Goal: Task Accomplishment & Management: Manage account settings

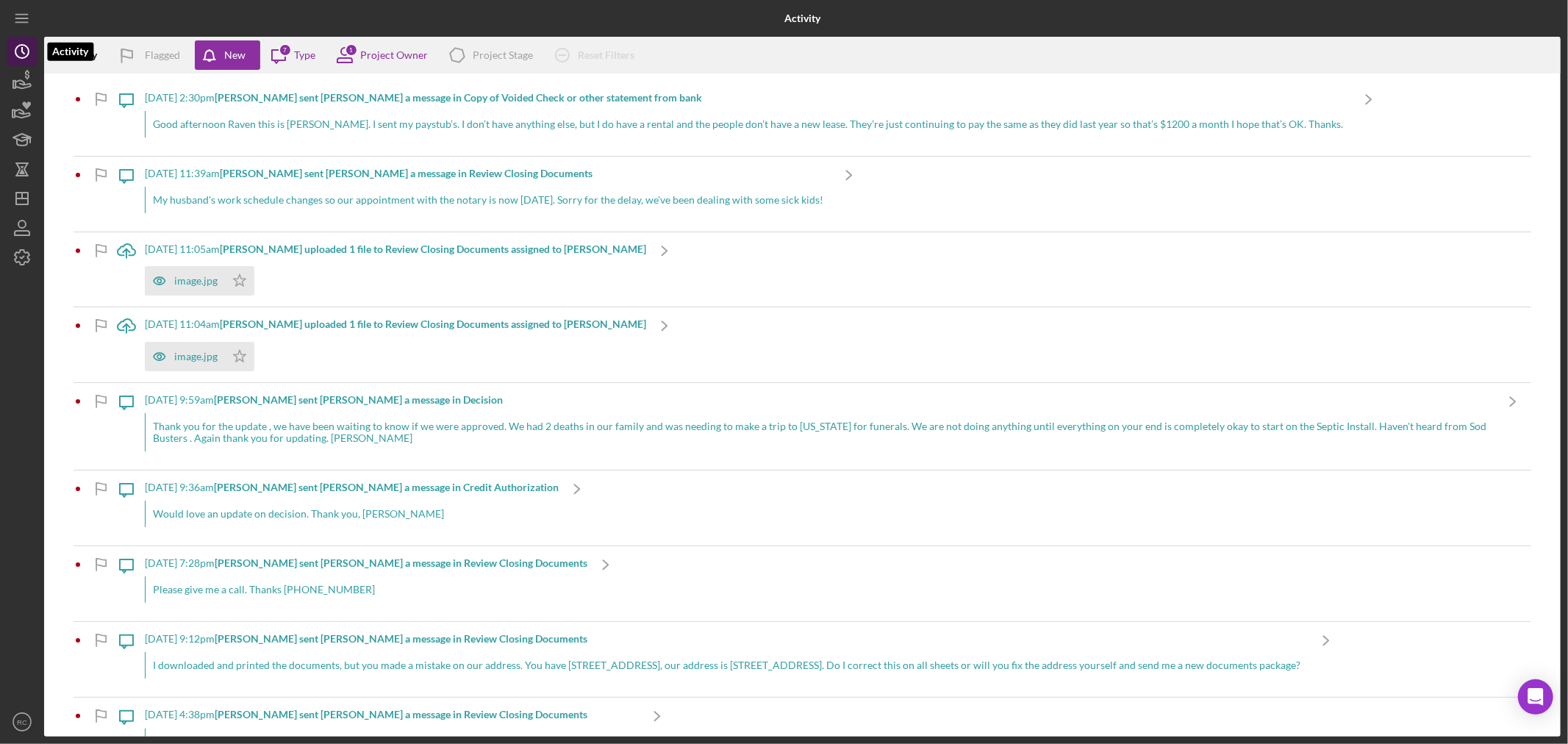
click at [24, 59] on icon "Icon/History" at bounding box center [22, 51] width 37 height 37
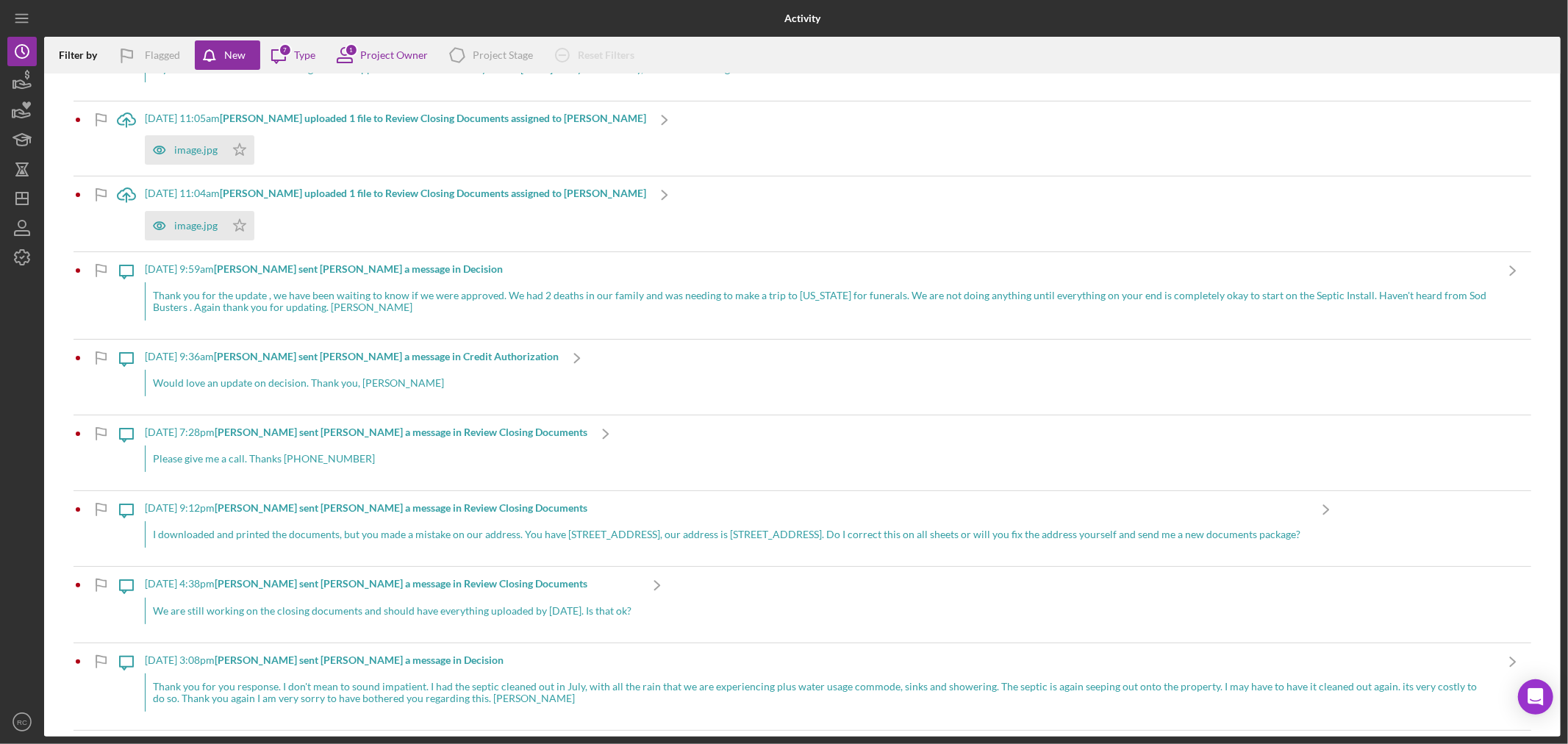
scroll to position [206, 0]
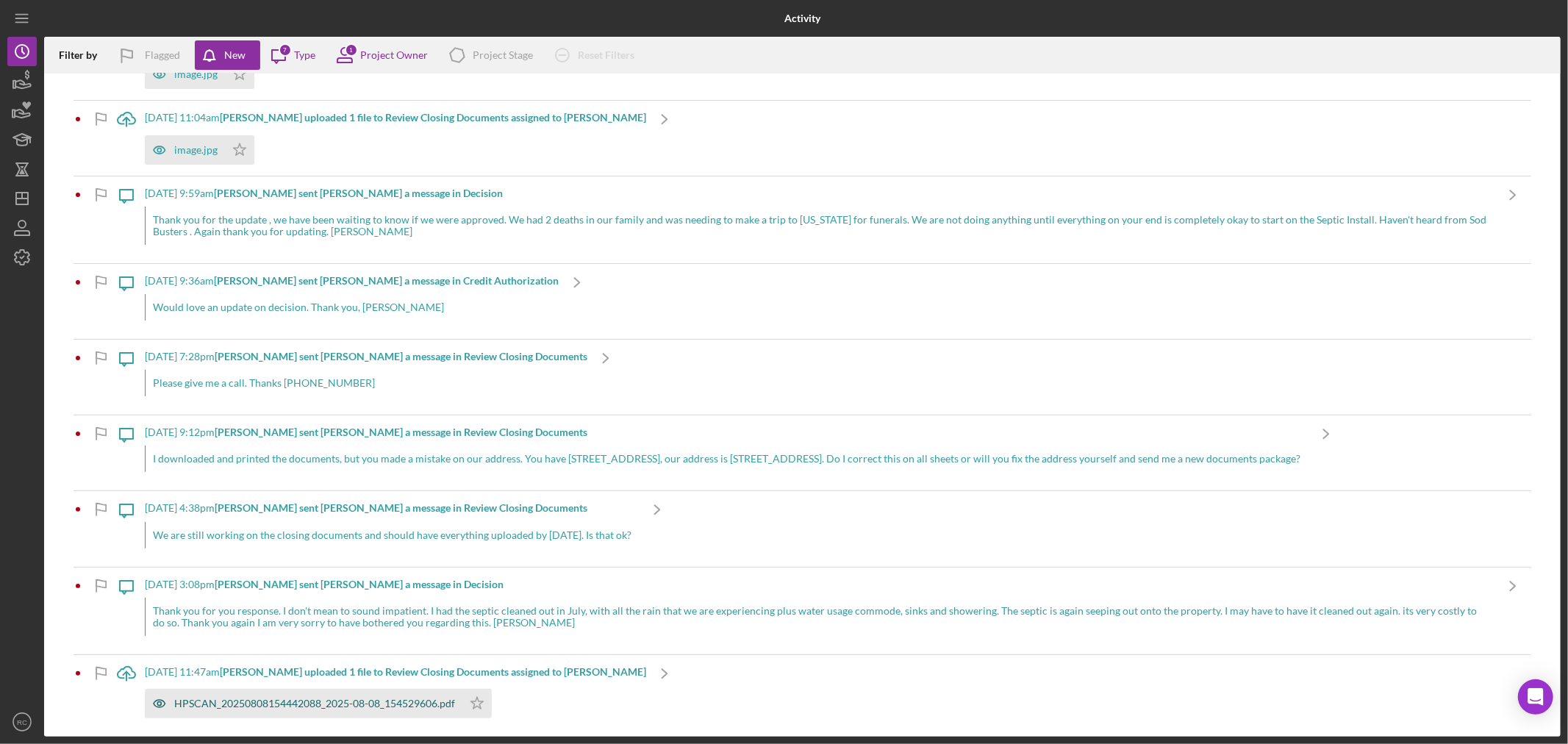
click at [302, 699] on div "HPSCAN_20250808154442088_2025-08-08_154529606.pdf" at bounding box center [314, 704] width 280 height 12
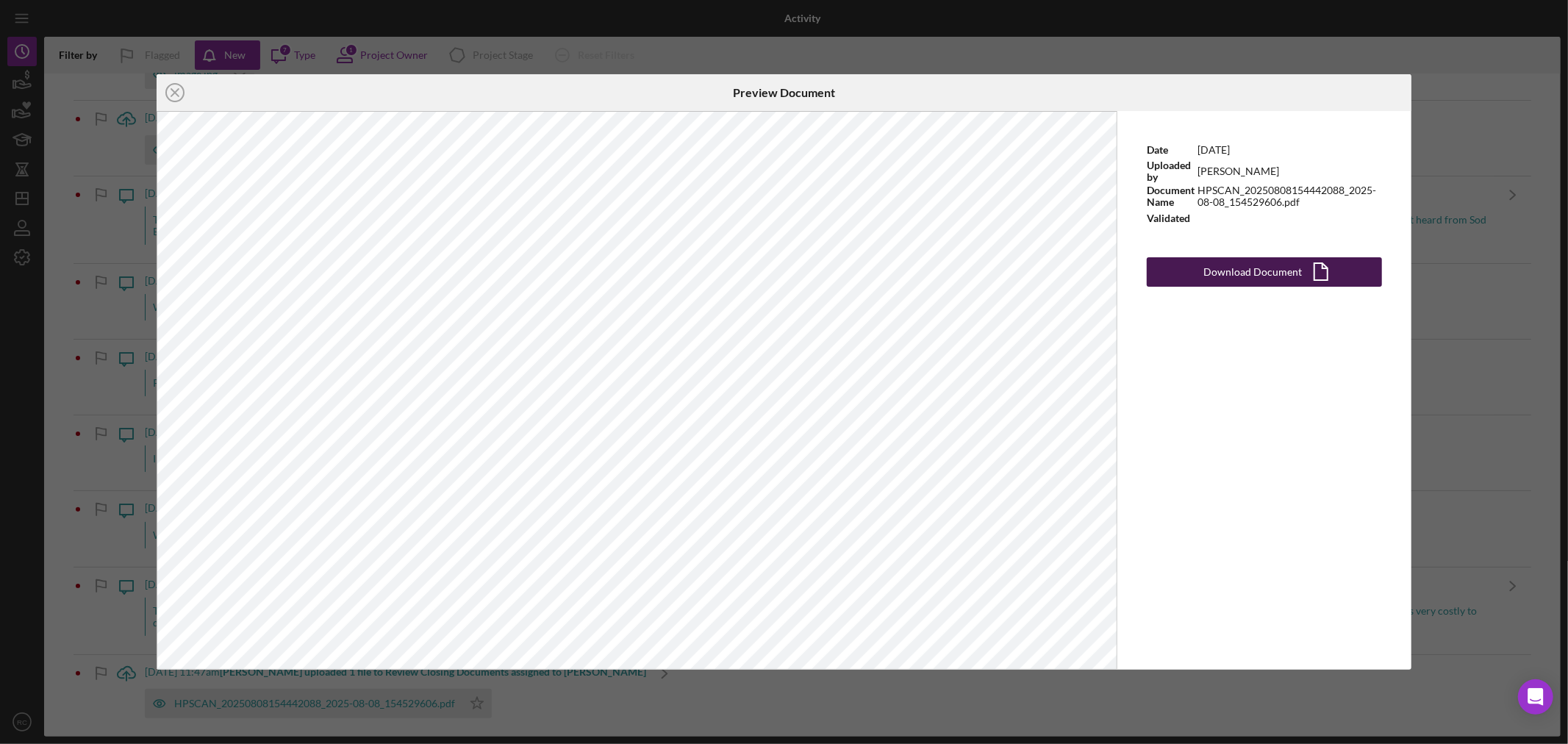
click at [1228, 273] on div "Download Document" at bounding box center [1253, 272] width 98 height 30
click at [172, 98] on icon "Icon/Close" at bounding box center [175, 92] width 37 height 37
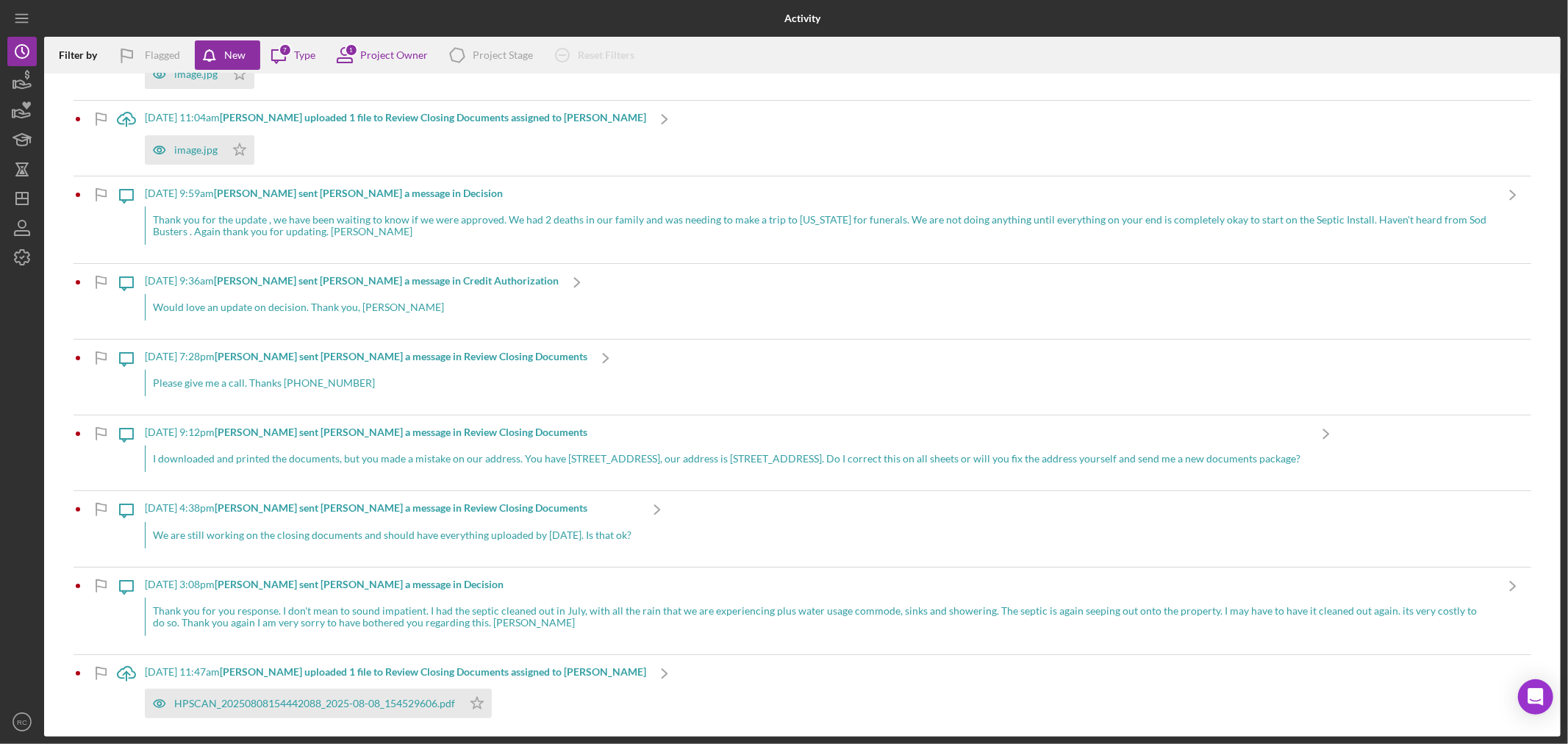
click at [567, 666] on b "[PERSON_NAME] uploaded 1 file to Review Closing Documents assigned to [PERSON_N…" at bounding box center [432, 672] width 426 height 12
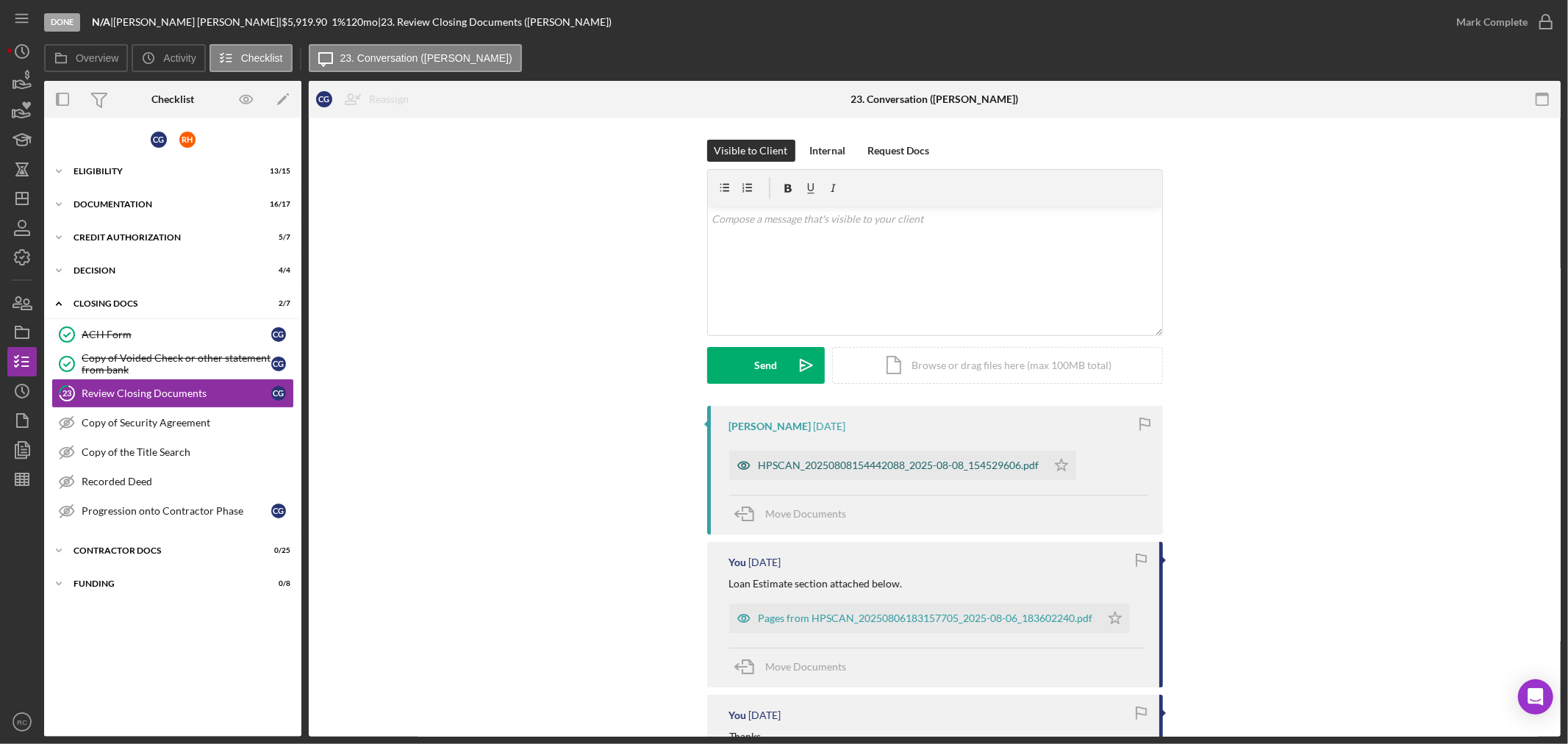
click at [997, 463] on div "HPSCAN_20250808154442088_2025-08-08_154529606.pdf" at bounding box center [899, 465] width 280 height 12
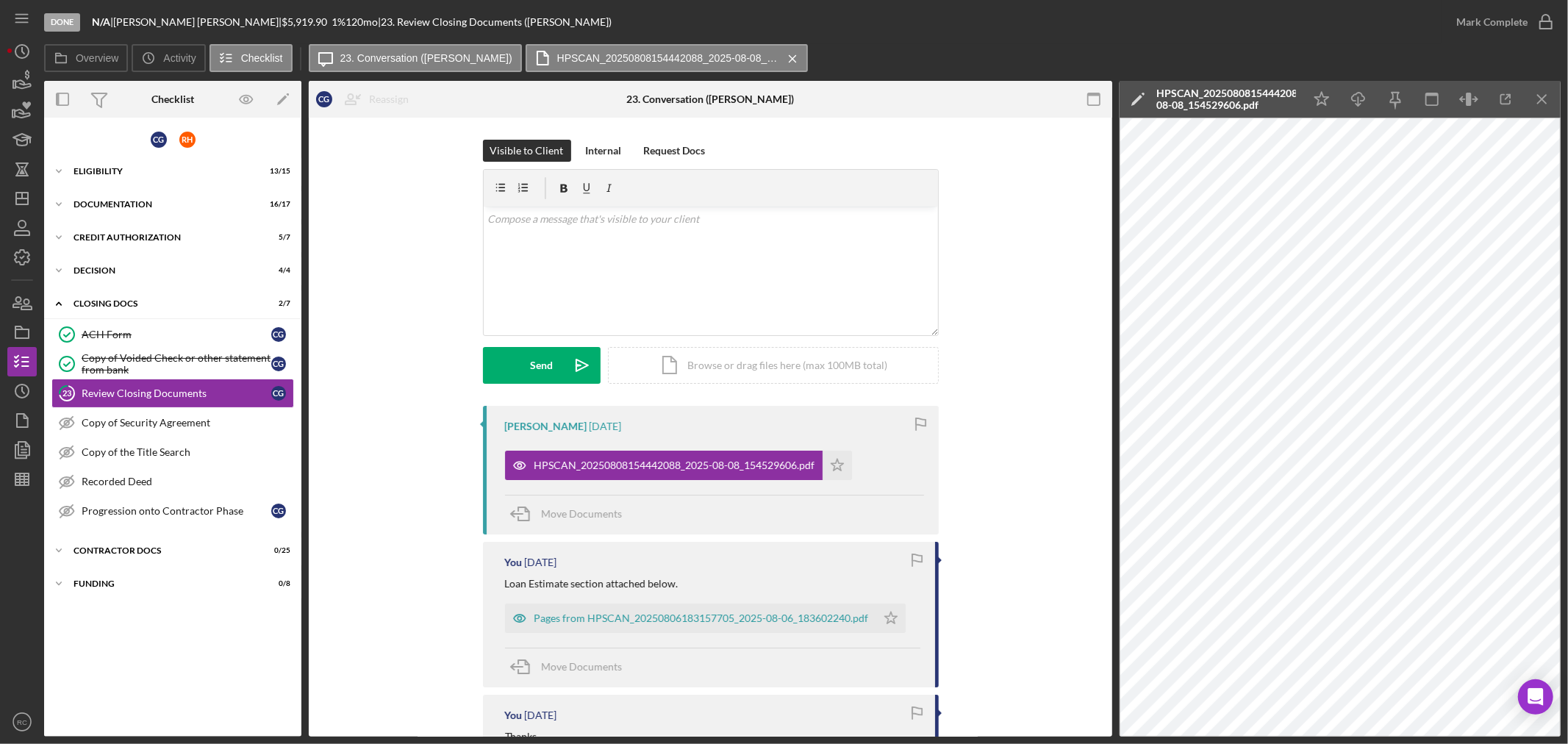
click at [1193, 106] on div "HPSCAN_20250808154442088_2025-08-08_154529606.pdf" at bounding box center [1226, 98] width 139 height 24
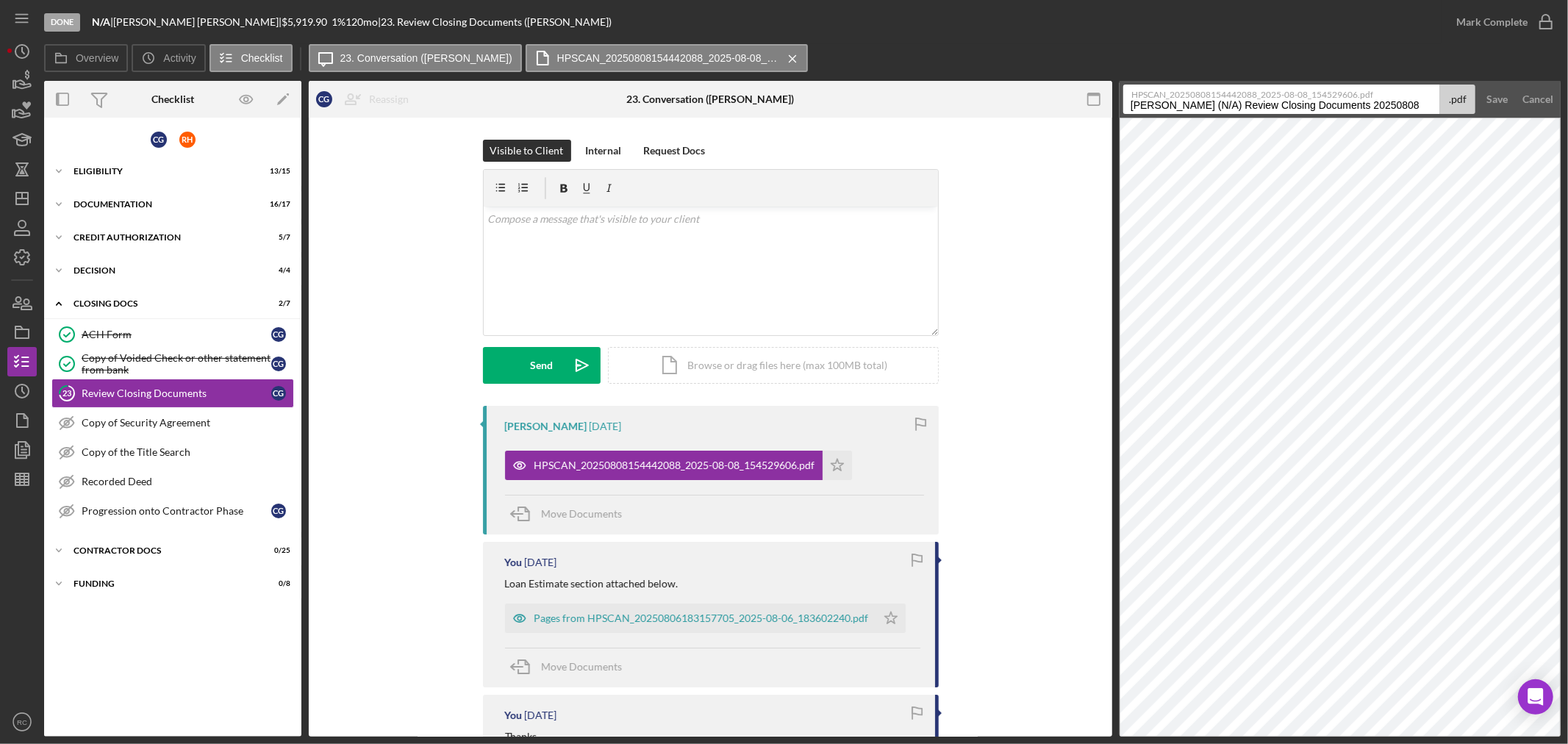
click at [1367, 101] on input "[PERSON_NAME] (N/A) Review Closing Documents 20250808" at bounding box center [1281, 99] width 317 height 30
drag, startPoint x: 1265, startPoint y: 104, endPoint x: 1458, endPoint y: 105, distance: 193.0
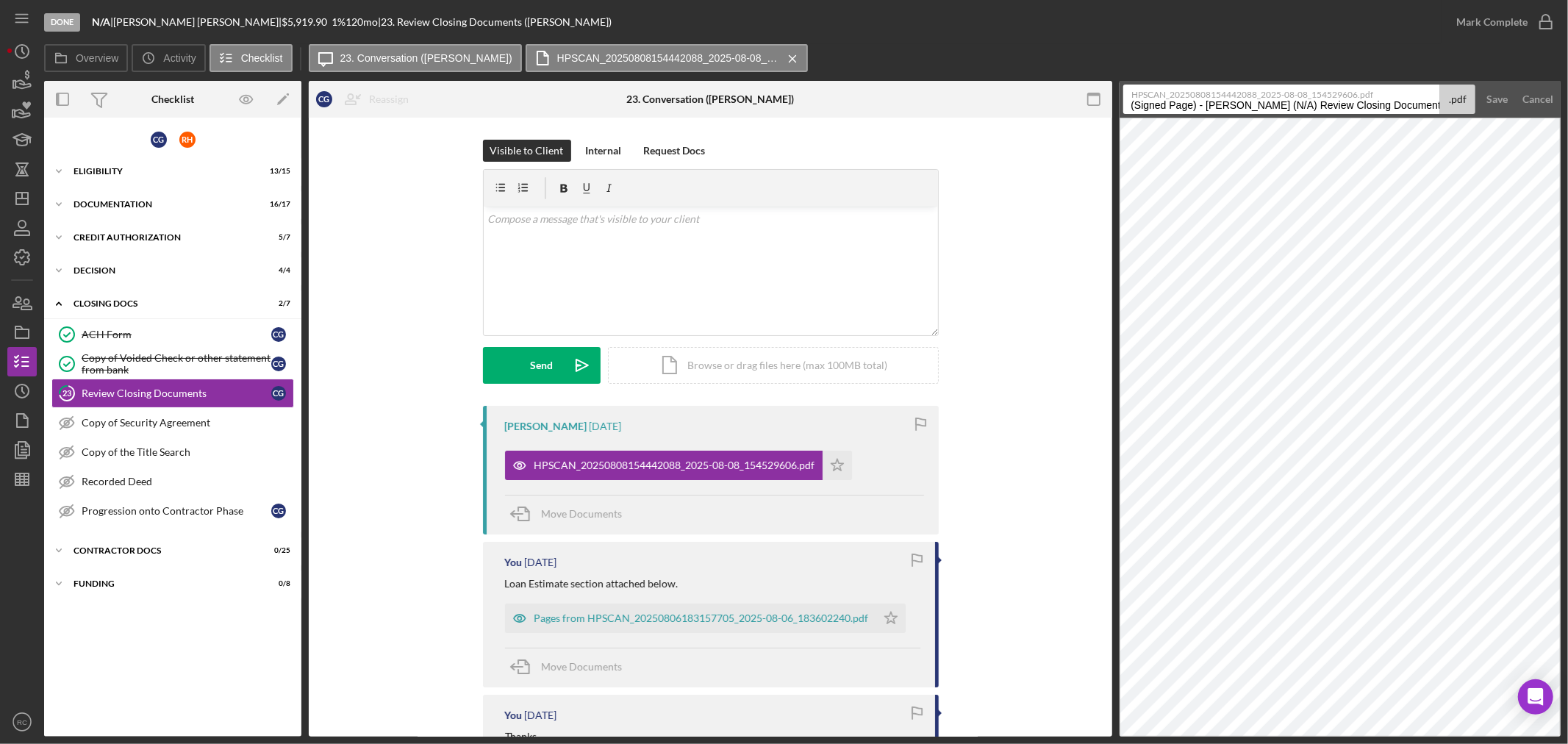
click at [1458, 105] on div "HPSCAN_20250808154442088_2025-08-08_154529606.pdf Loan Estimate (Signed Page) -…" at bounding box center [1299, 99] width 352 height 30
type input "Loan Estimate (Signed Page)"
click at [1479, 85] on button "Save" at bounding box center [1497, 99] width 36 height 30
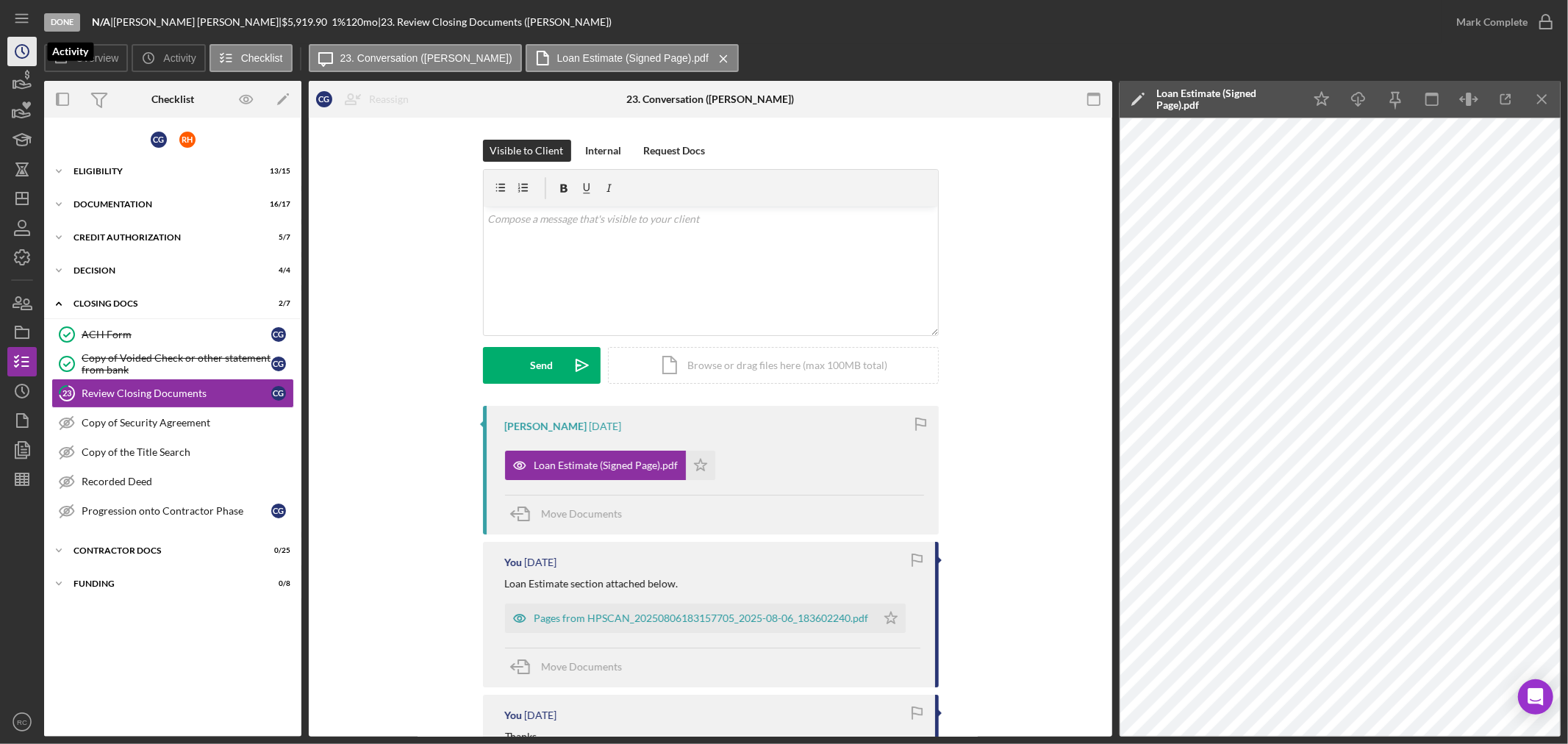
click at [12, 48] on icon "Icon/History" at bounding box center [22, 51] width 37 height 37
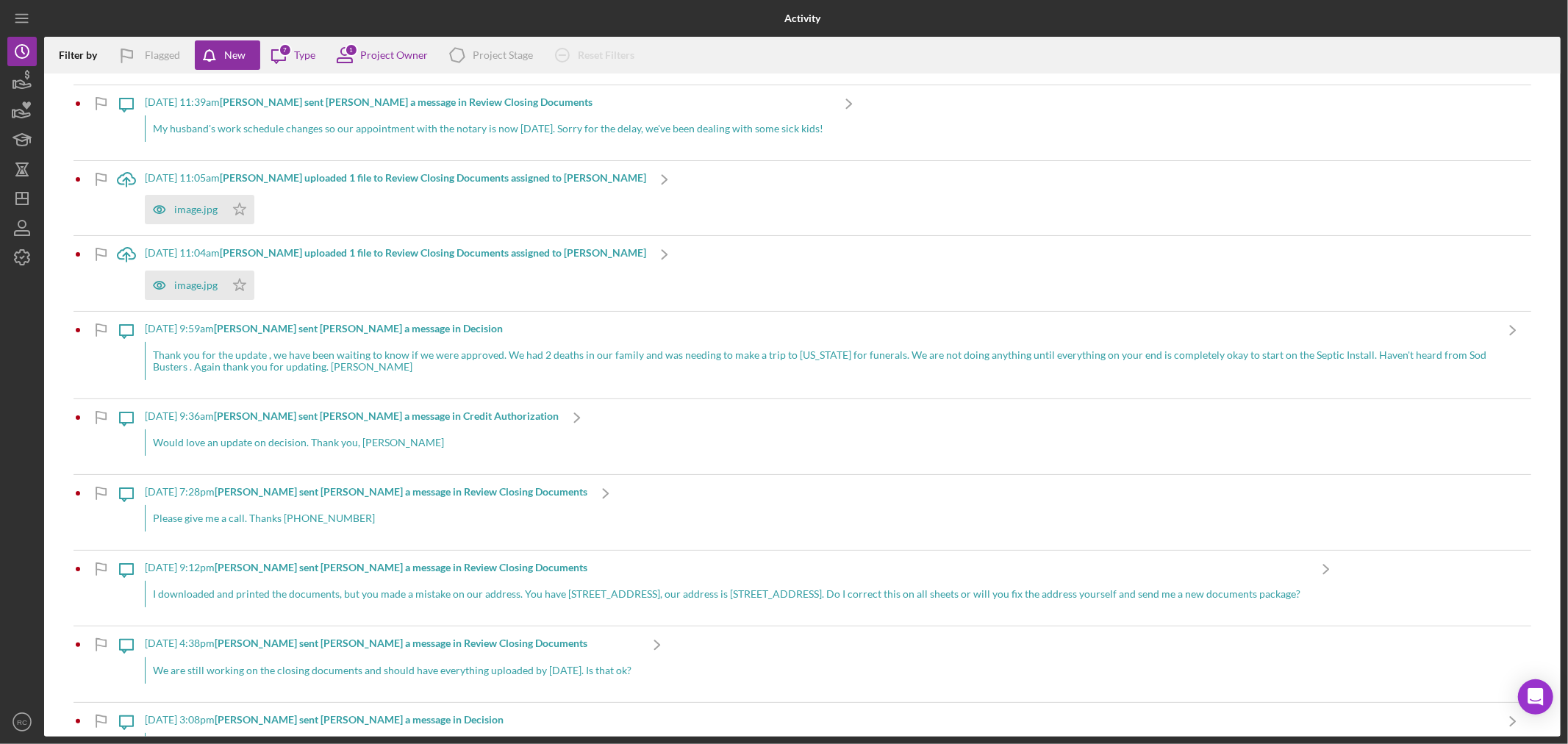
scroll to position [131, 0]
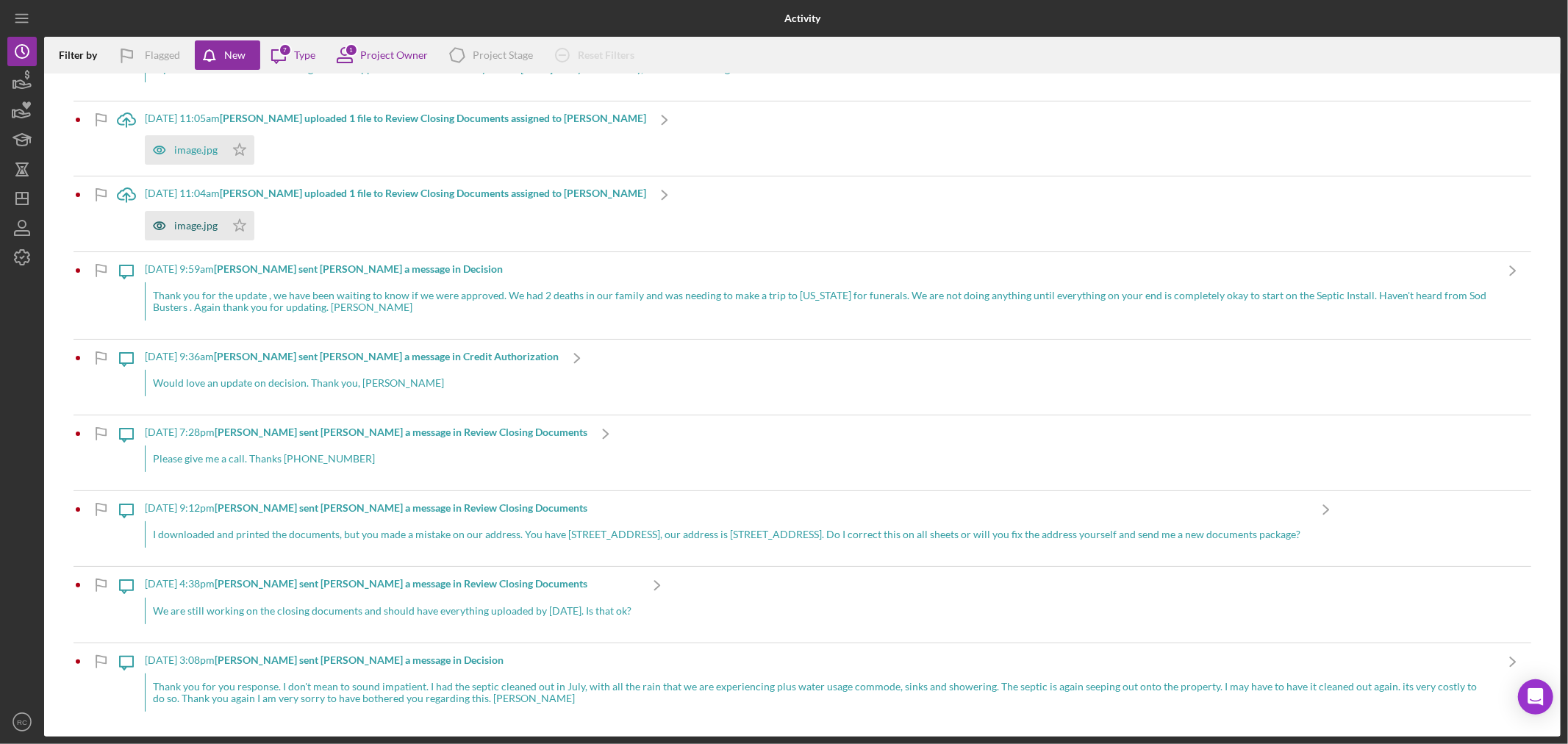
click at [184, 220] on div "image.jpg" at bounding box center [196, 226] width 44 height 12
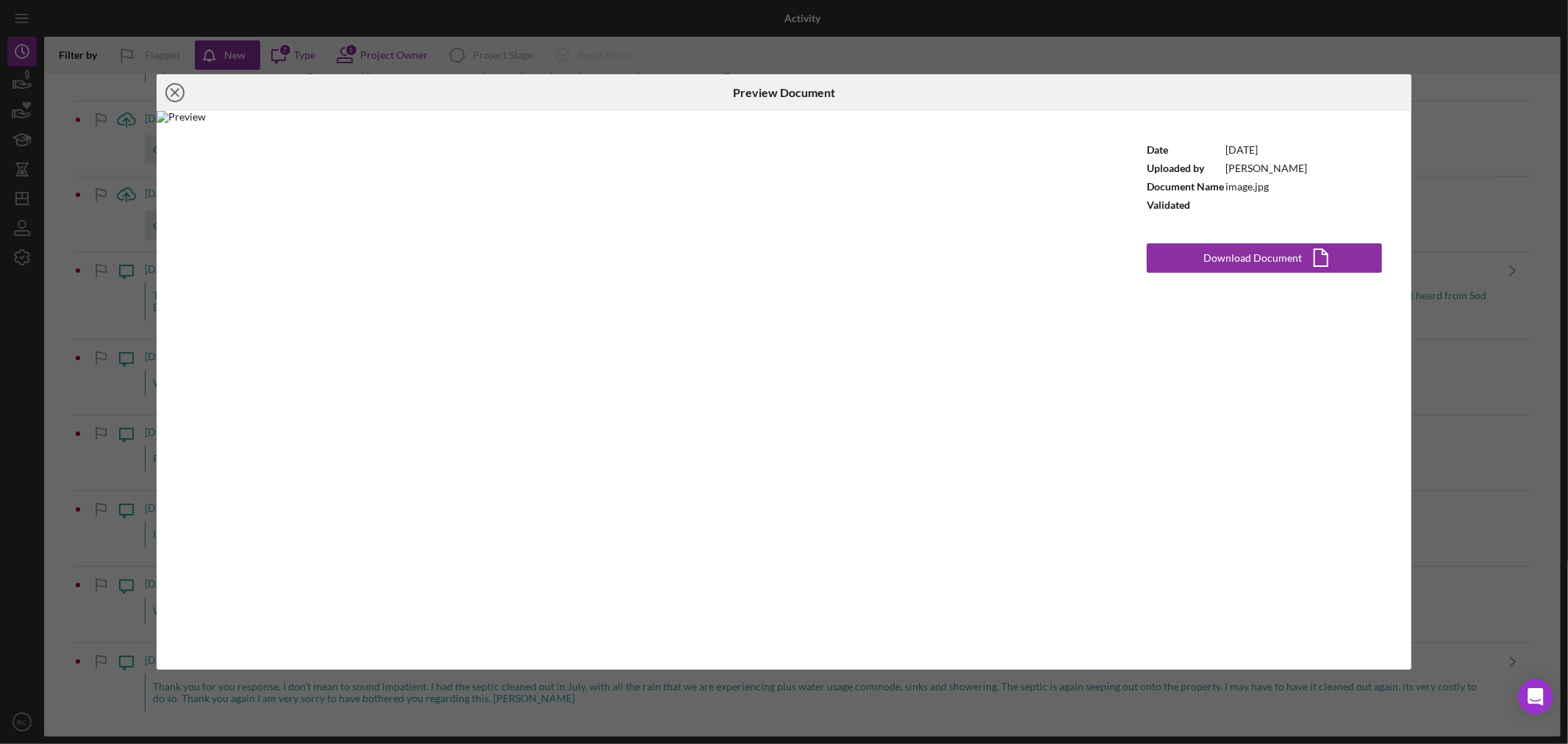
click at [186, 97] on icon "Icon/Close" at bounding box center [175, 92] width 37 height 37
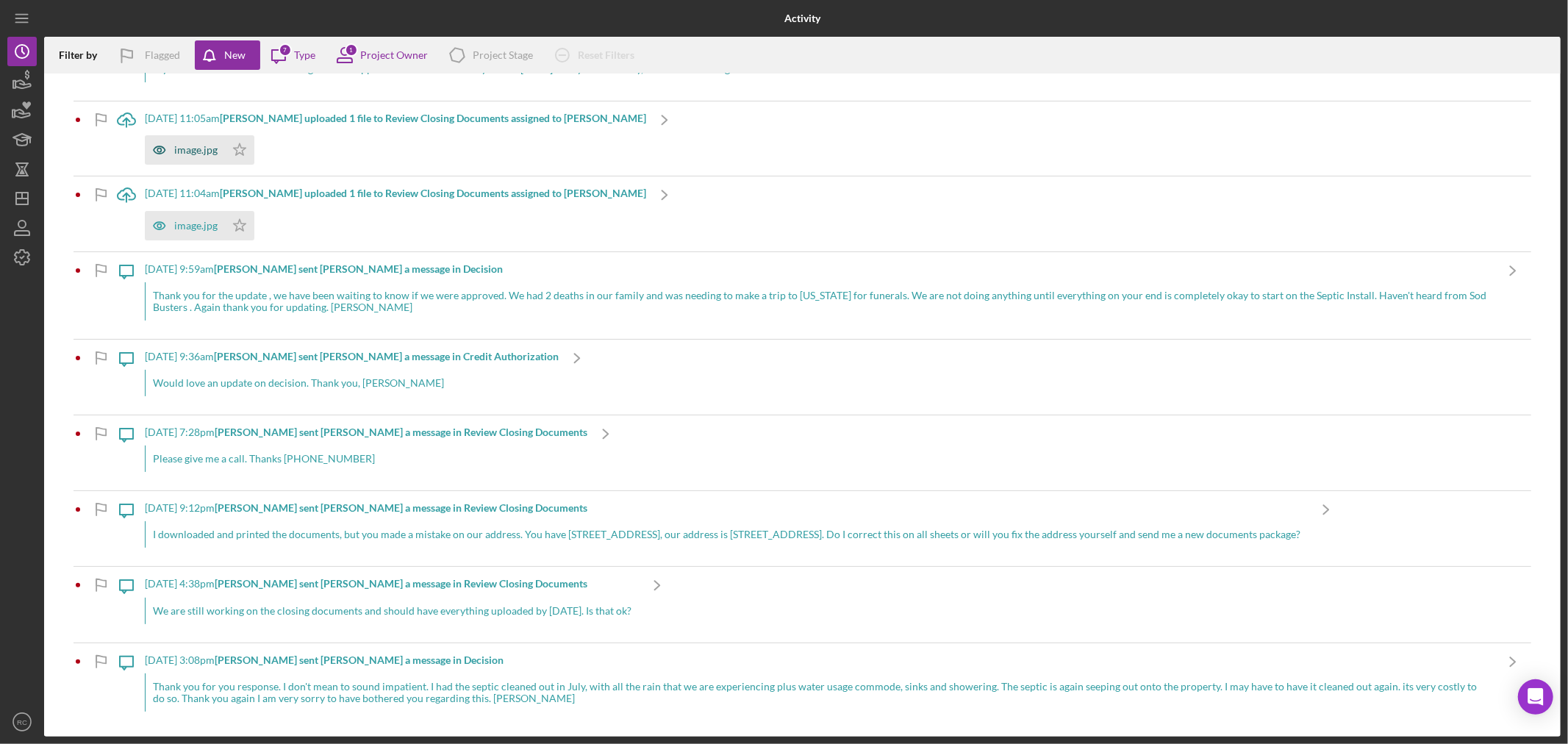
click at [196, 154] on div "image.jpg" at bounding box center [196, 150] width 44 height 12
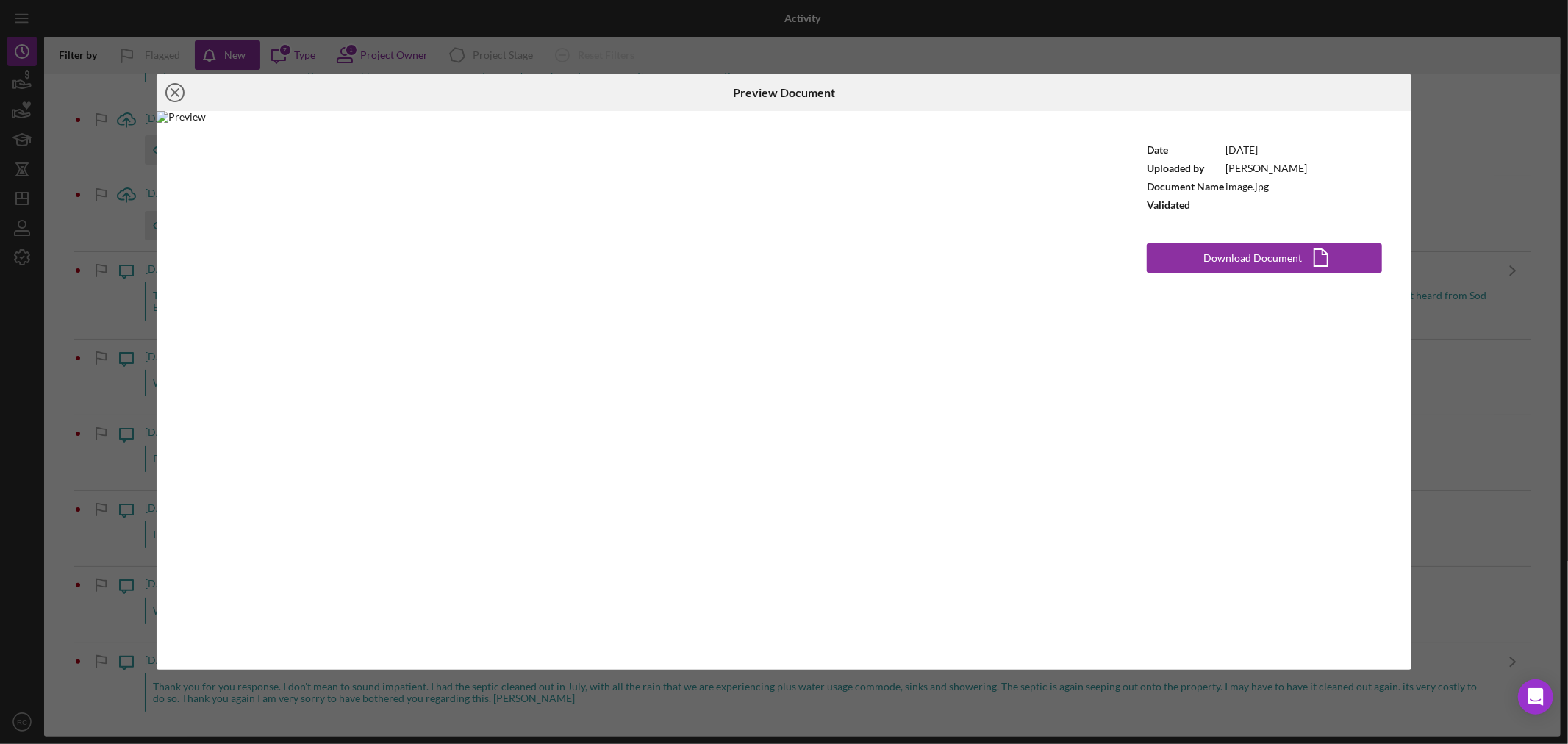
click at [179, 104] on icon "Icon/Close" at bounding box center [175, 92] width 37 height 37
